Goal: Task Accomplishment & Management: Manage account settings

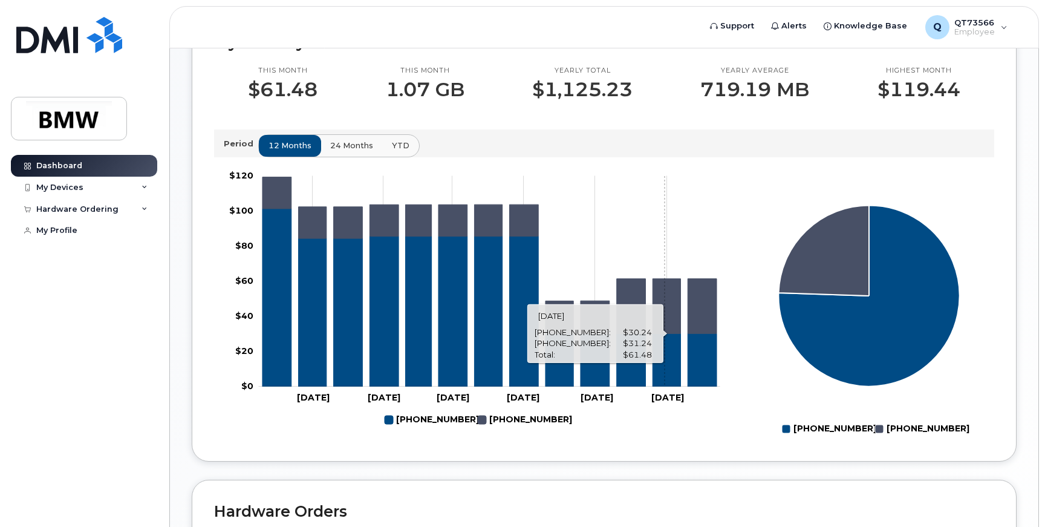
scroll to position [363, 0]
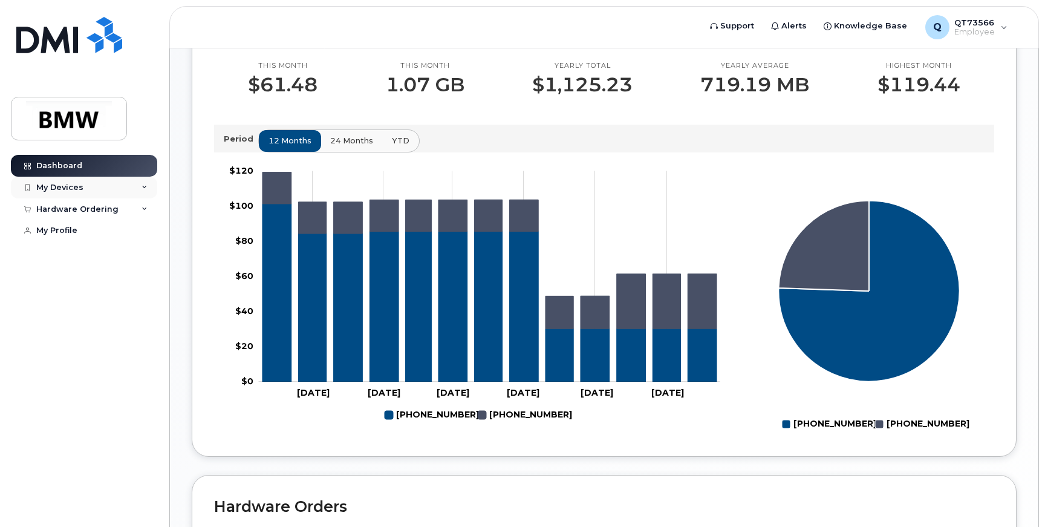
click at [68, 187] on div "My Devices" at bounding box center [59, 188] width 47 height 10
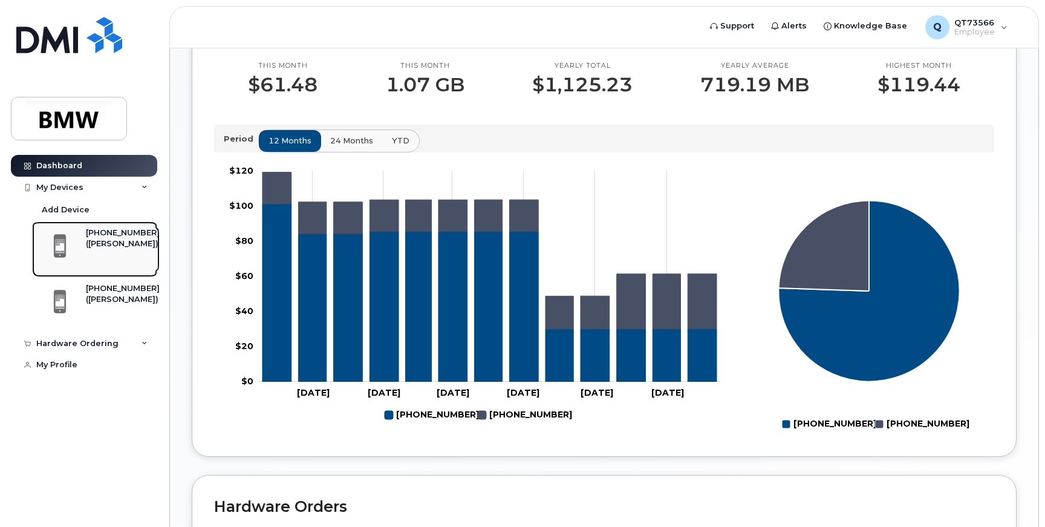
click at [94, 249] on div "([PERSON_NAME])" at bounding box center [123, 243] width 74 height 11
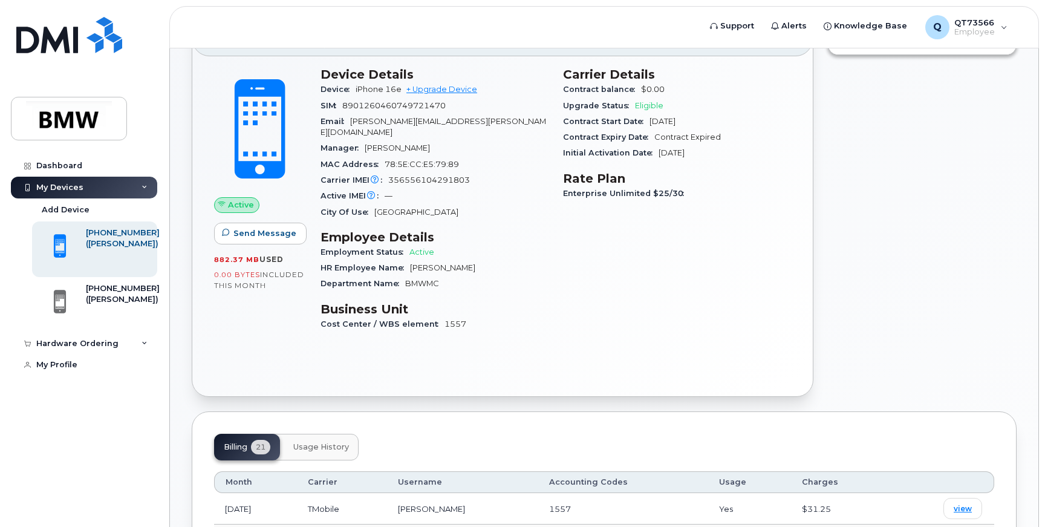
scroll to position [60, 0]
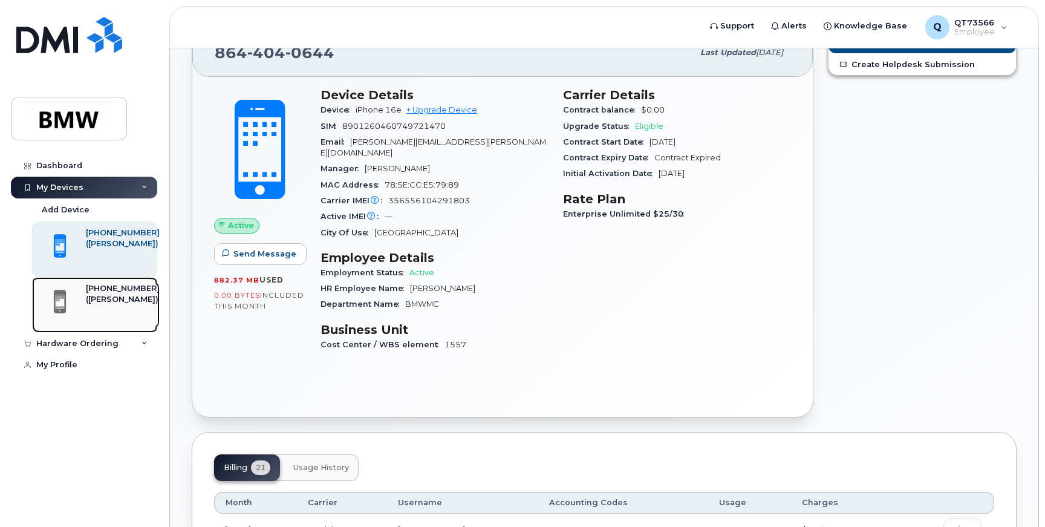
click at [93, 292] on div "[PHONE_NUMBER]" at bounding box center [123, 288] width 74 height 11
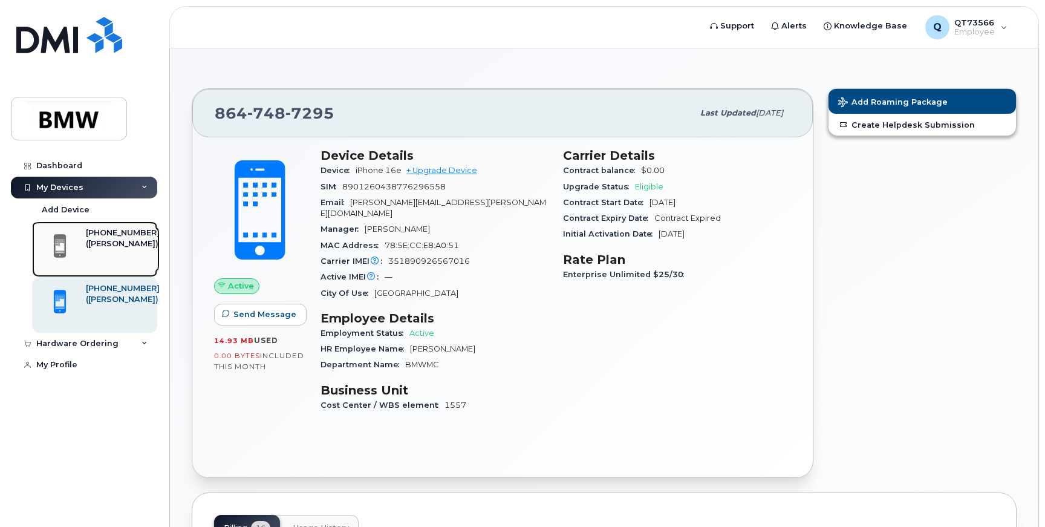
click at [102, 236] on div "[PHONE_NUMBER]" at bounding box center [123, 232] width 74 height 11
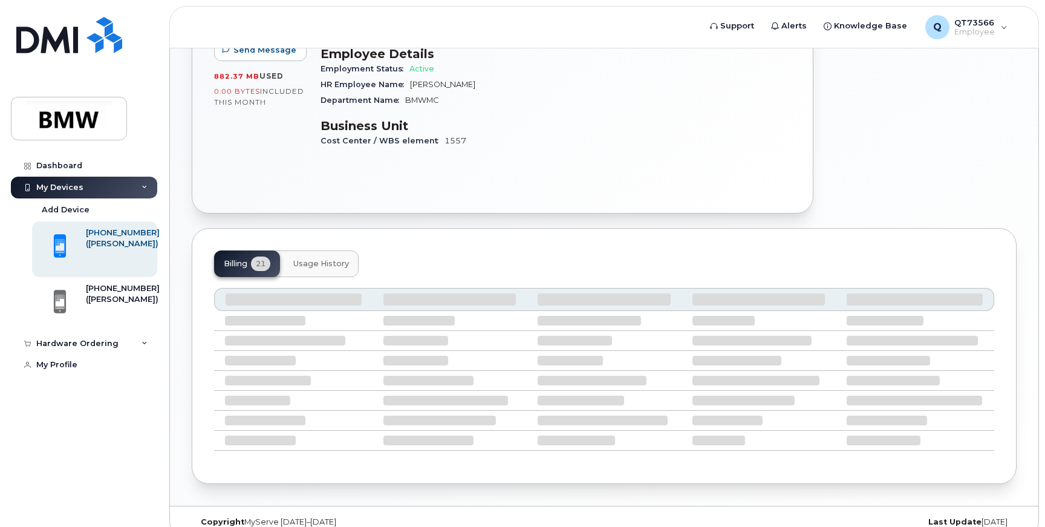
scroll to position [271, 0]
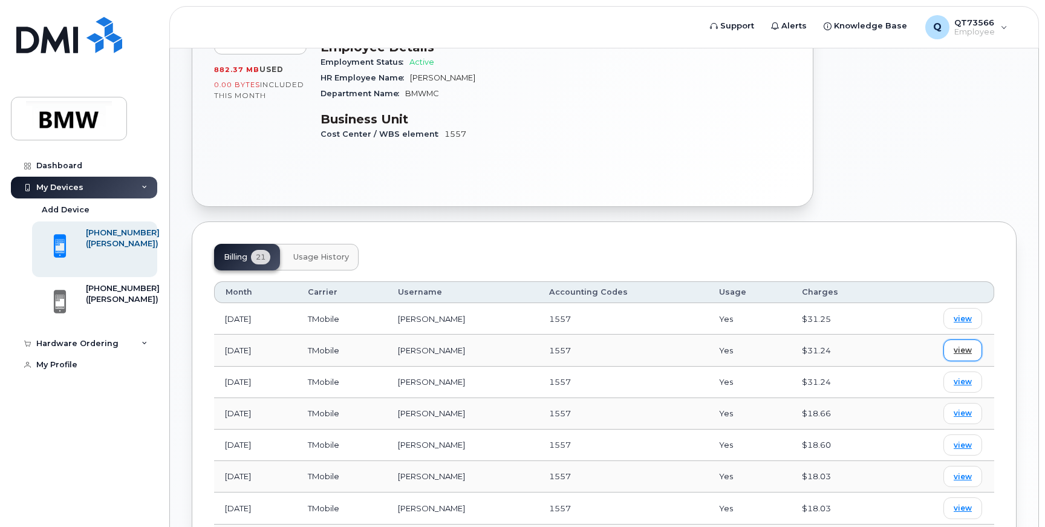
click at [961, 345] on span "view" at bounding box center [963, 350] width 18 height 11
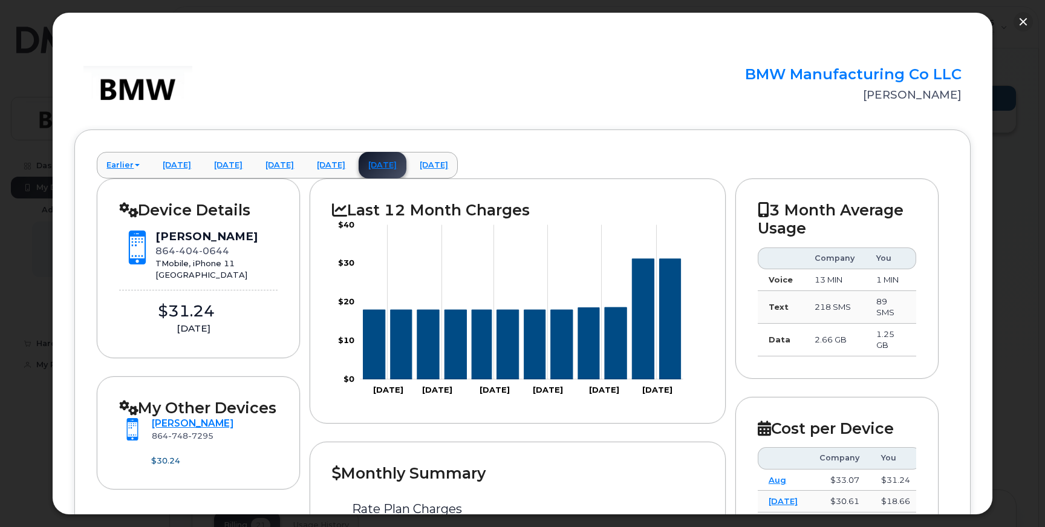
scroll to position [0, 0]
click at [1017, 21] on button "button" at bounding box center [1023, 21] width 19 height 19
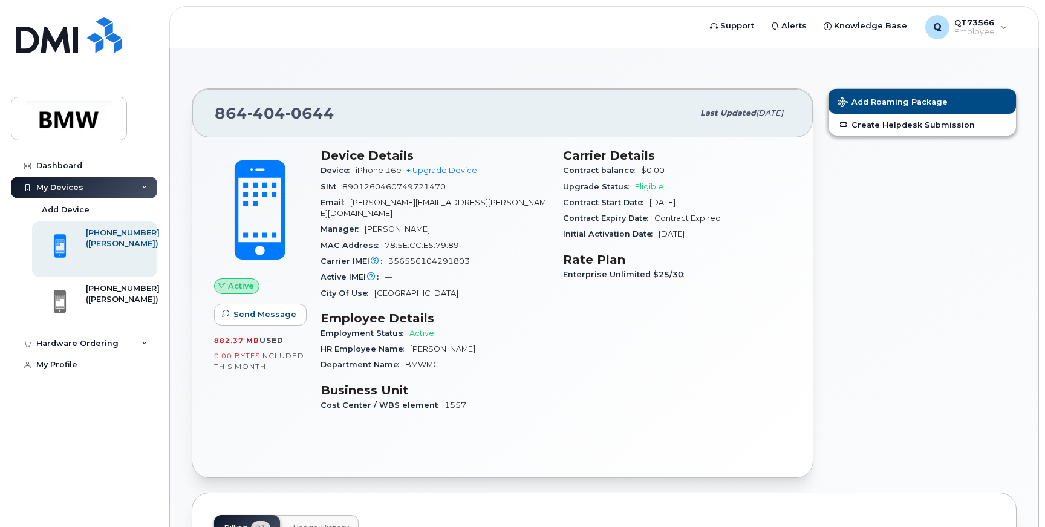
click at [589, 359] on div "Carrier Details Contract balance $0.00 Upgrade Status Eligible Contract Start D…" at bounding box center [677, 285] width 243 height 289
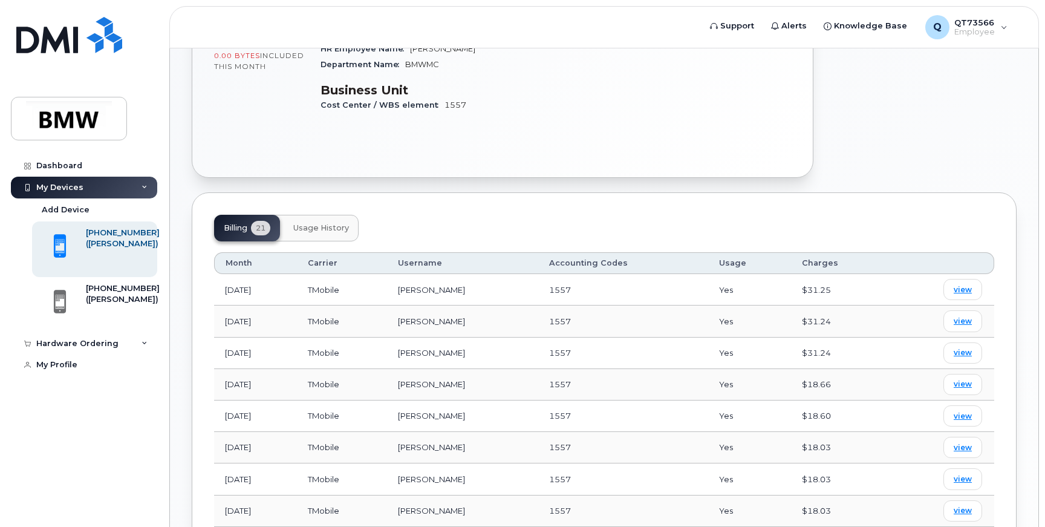
scroll to position [302, 0]
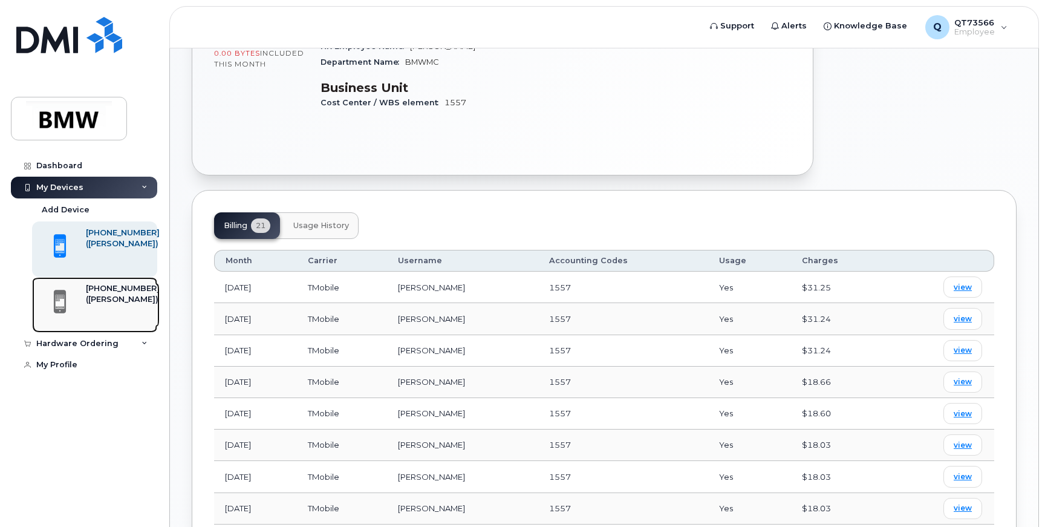
click at [75, 304] on div at bounding box center [60, 301] width 44 height 37
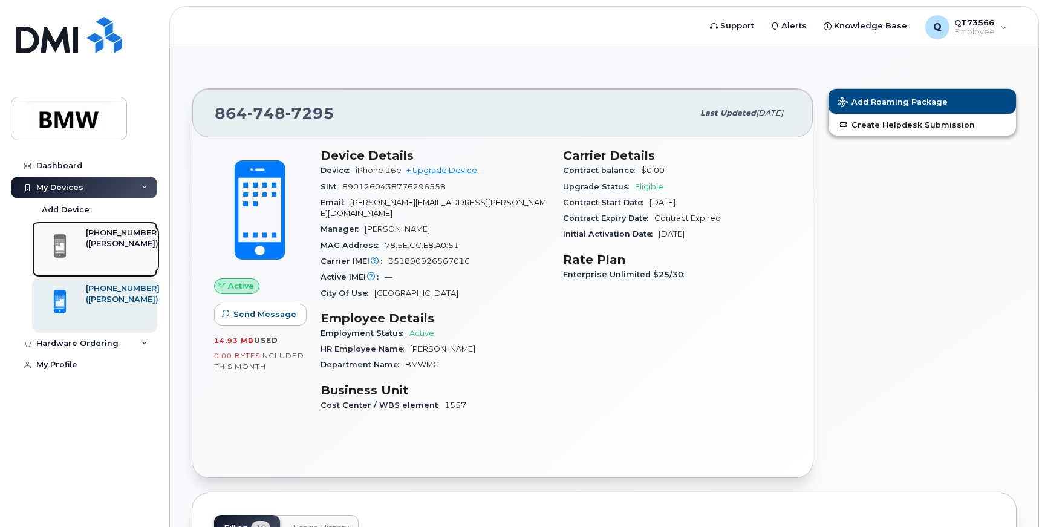
click at [105, 240] on div "([PERSON_NAME])" at bounding box center [123, 243] width 74 height 11
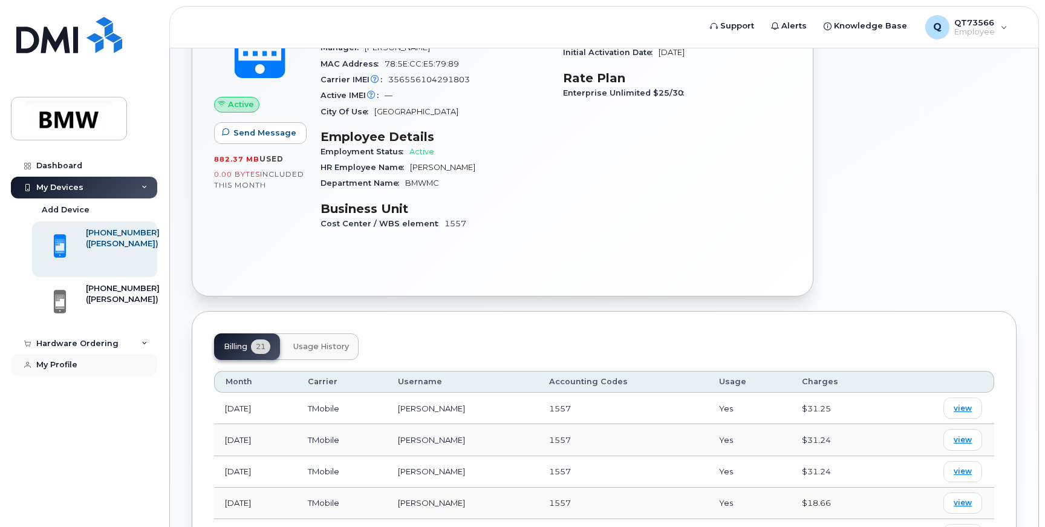
scroll to position [121, 0]
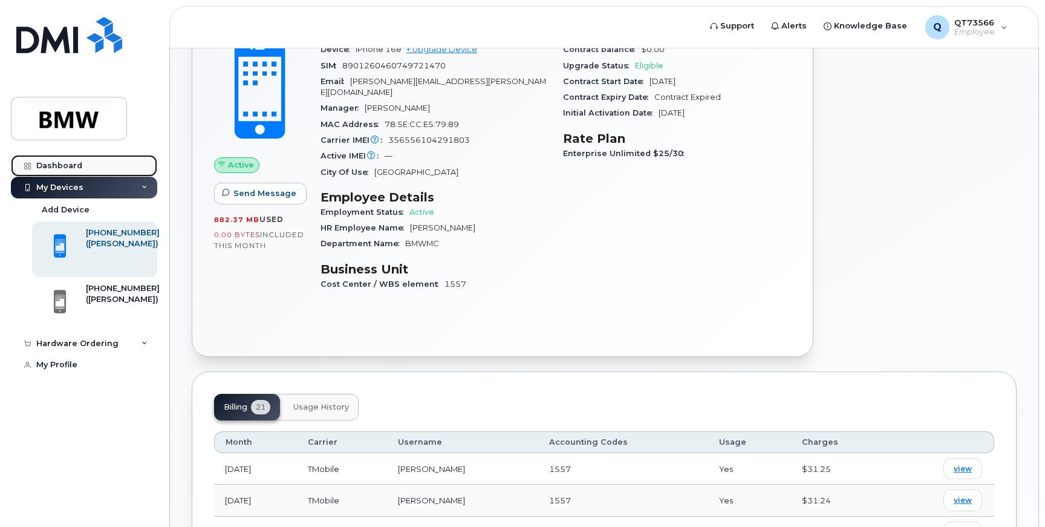
click at [47, 172] on link "Dashboard" at bounding box center [84, 166] width 146 height 22
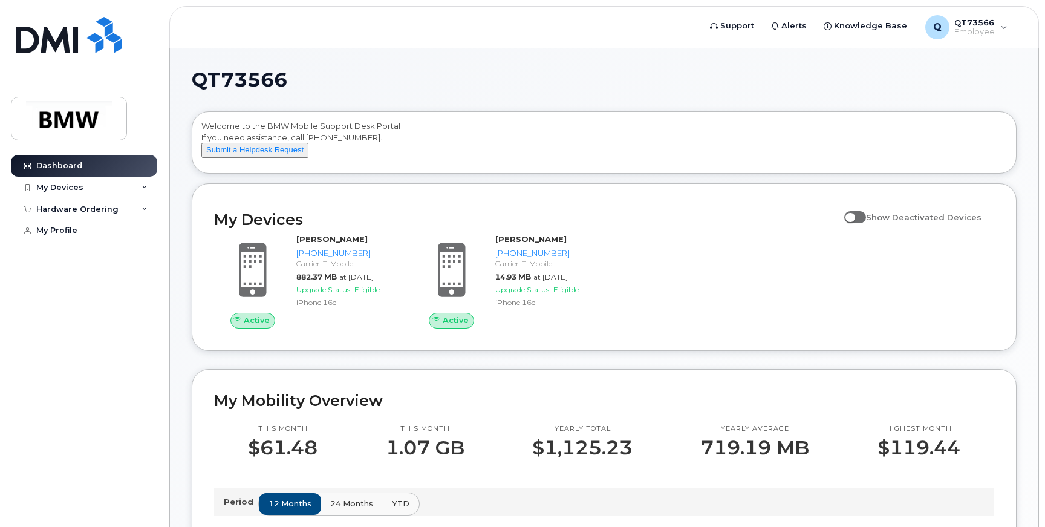
click at [927, 222] on span "Show Deactivated Devices" at bounding box center [924, 217] width 116 height 10
click at [854, 215] on input "Show Deactivated Devices" at bounding box center [849, 211] width 10 height 10
checkbox input "true"
click at [865, 223] on span at bounding box center [855, 217] width 22 height 12
click at [854, 215] on input "Show Deactivated Devices" at bounding box center [849, 211] width 10 height 10
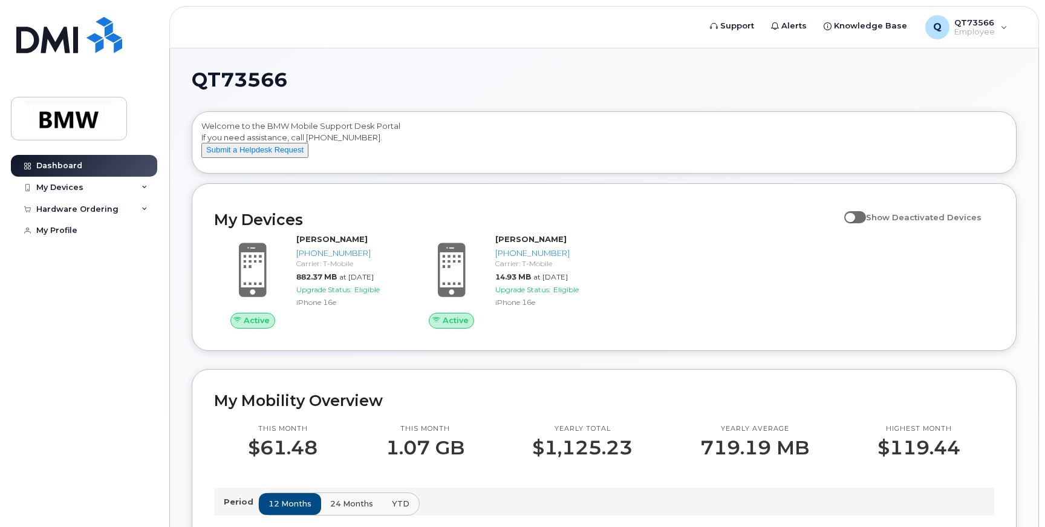
checkbox input "true"
